Goal: Obtain resource: Obtain resource

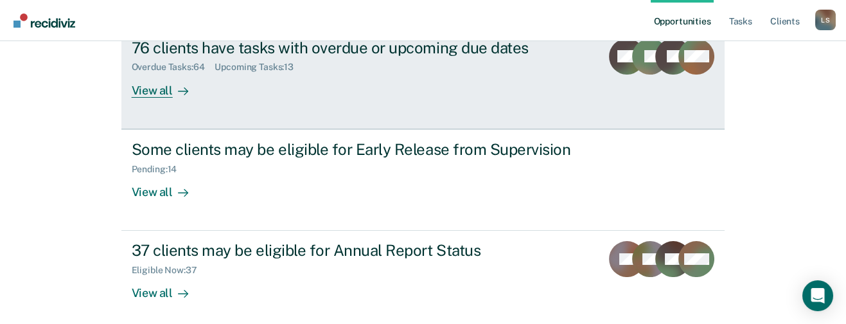
scroll to position [170, 0]
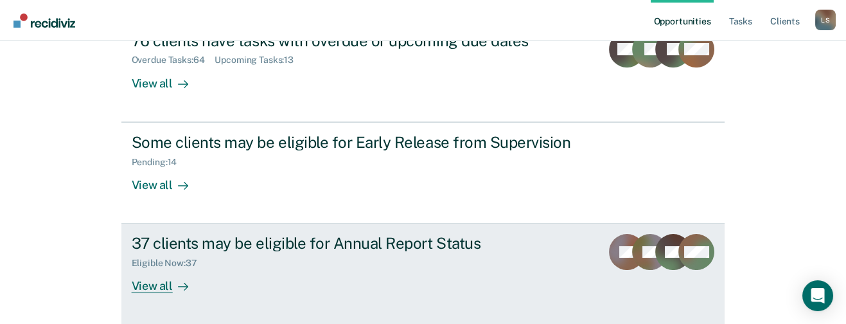
click at [146, 282] on div "View all" at bounding box center [168, 280] width 72 height 25
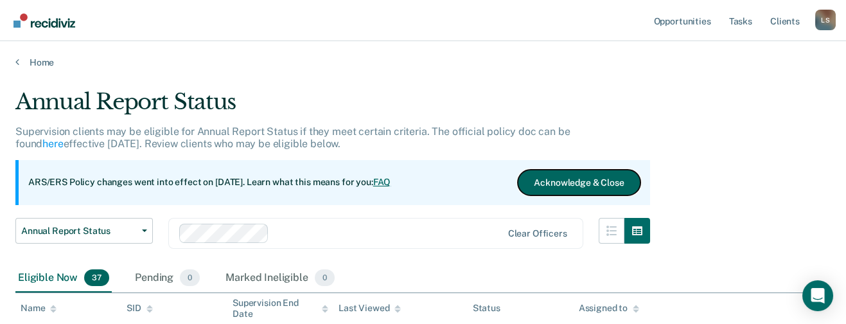
click at [600, 176] on button "Acknowledge & Close" at bounding box center [578, 183] width 122 height 26
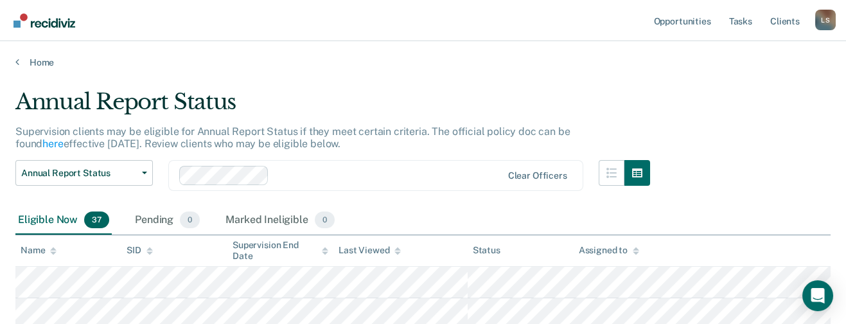
click at [52, 247] on icon at bounding box center [53, 251] width 6 height 8
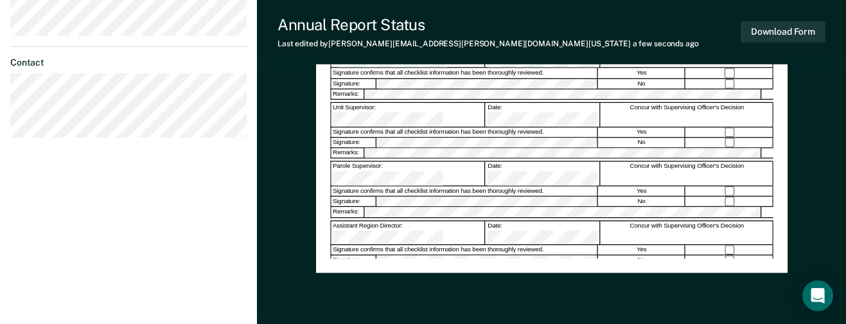
scroll to position [449, 0]
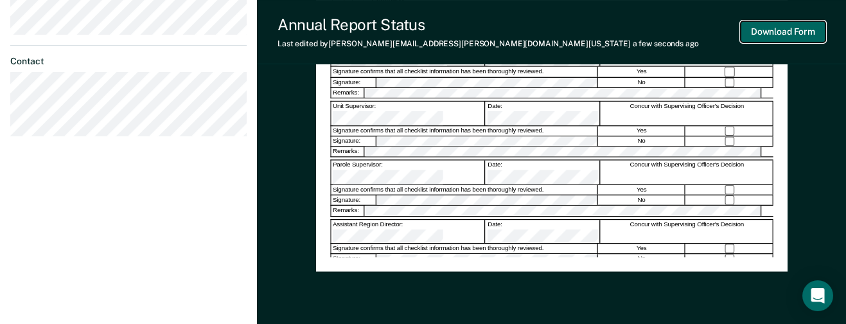
click at [769, 31] on button "Download Form" at bounding box center [782, 31] width 85 height 21
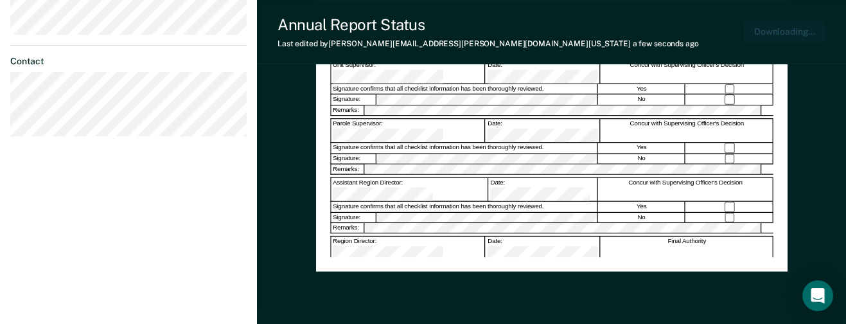
scroll to position [497, 0]
